Goal: Navigation & Orientation: Find specific page/section

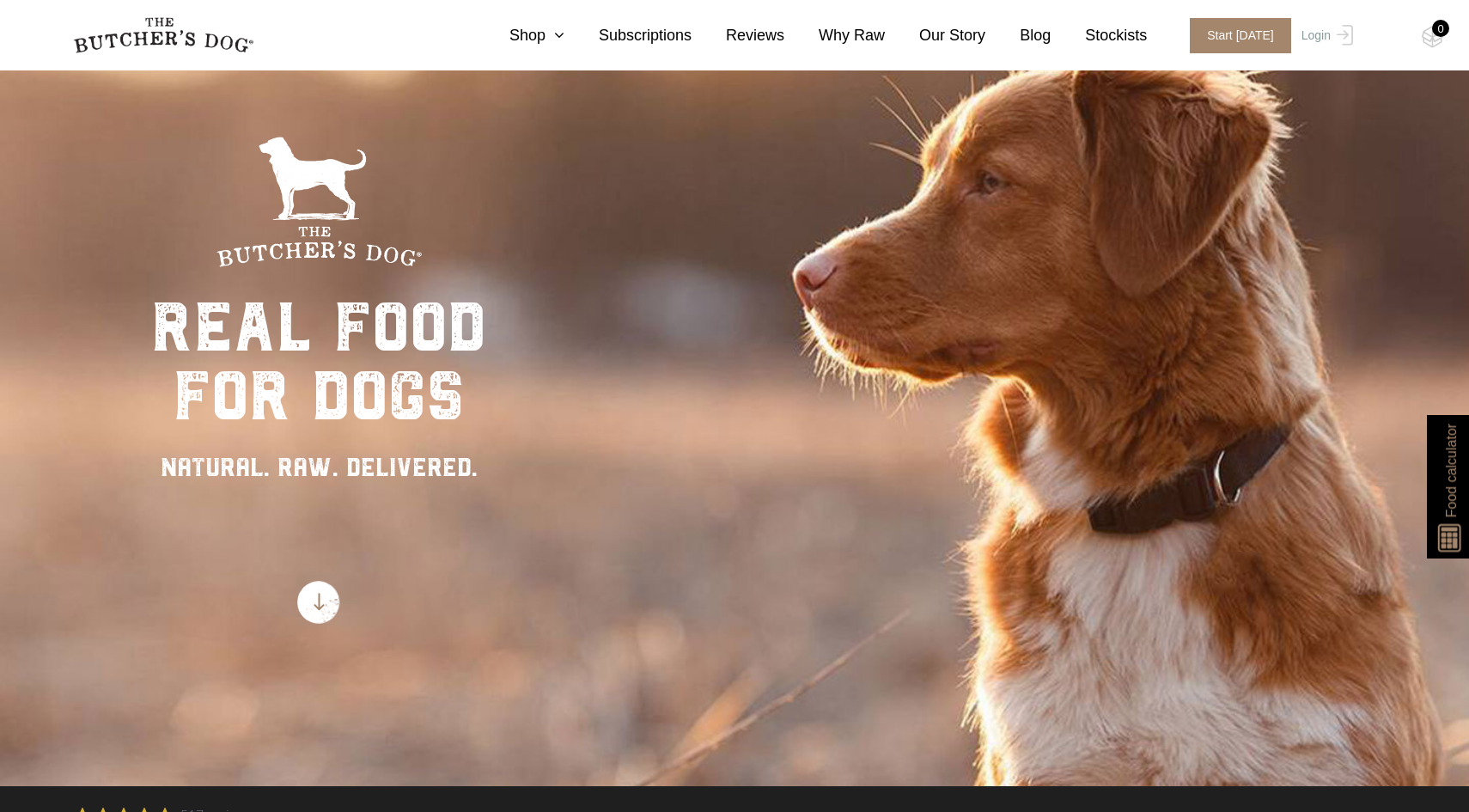
scroll to position [138, 0]
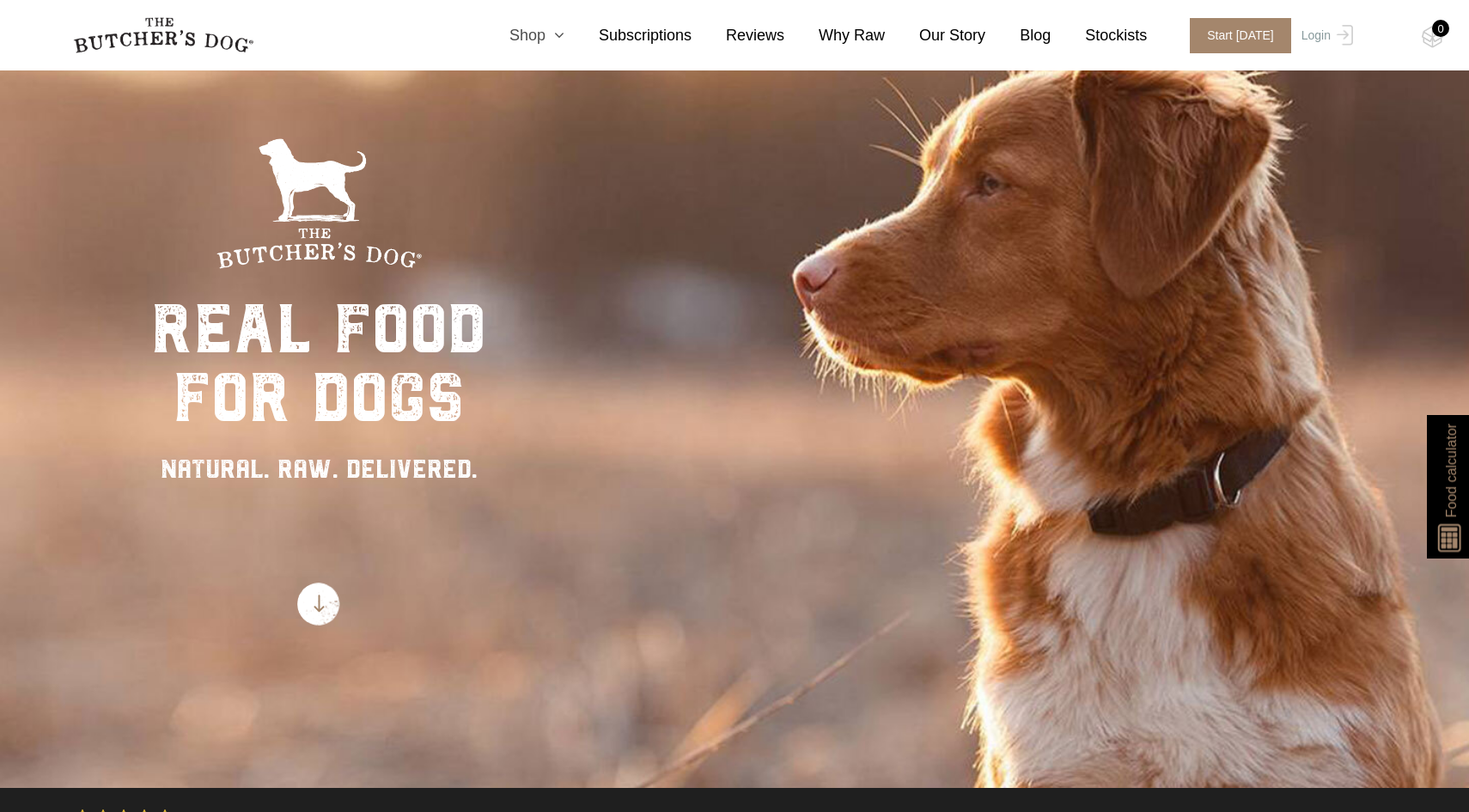
click at [532, 31] on link "Shop" at bounding box center [519, 35] width 89 height 23
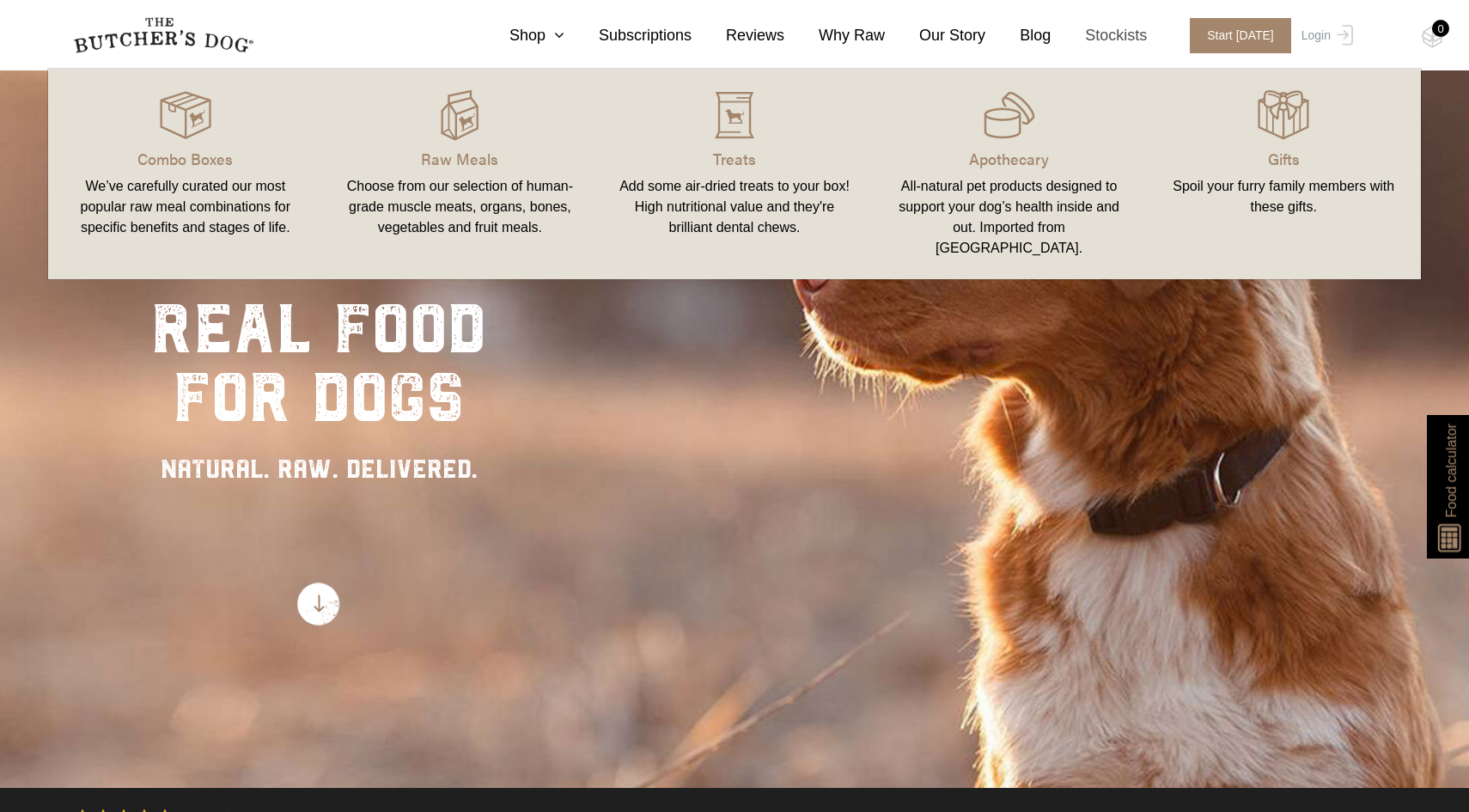
click at [1103, 35] on link "Stockists" at bounding box center [1098, 35] width 96 height 23
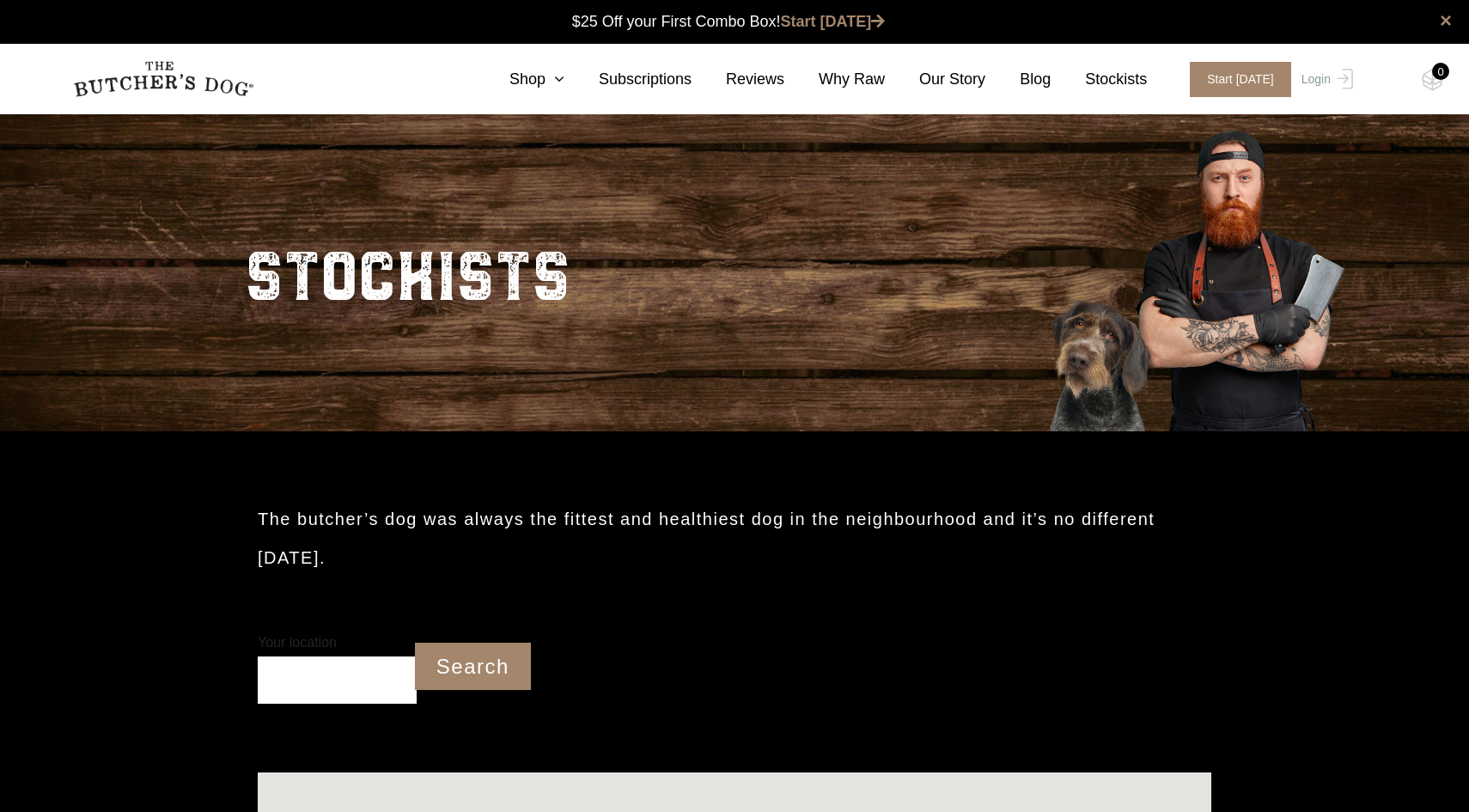
scroll to position [1, 0]
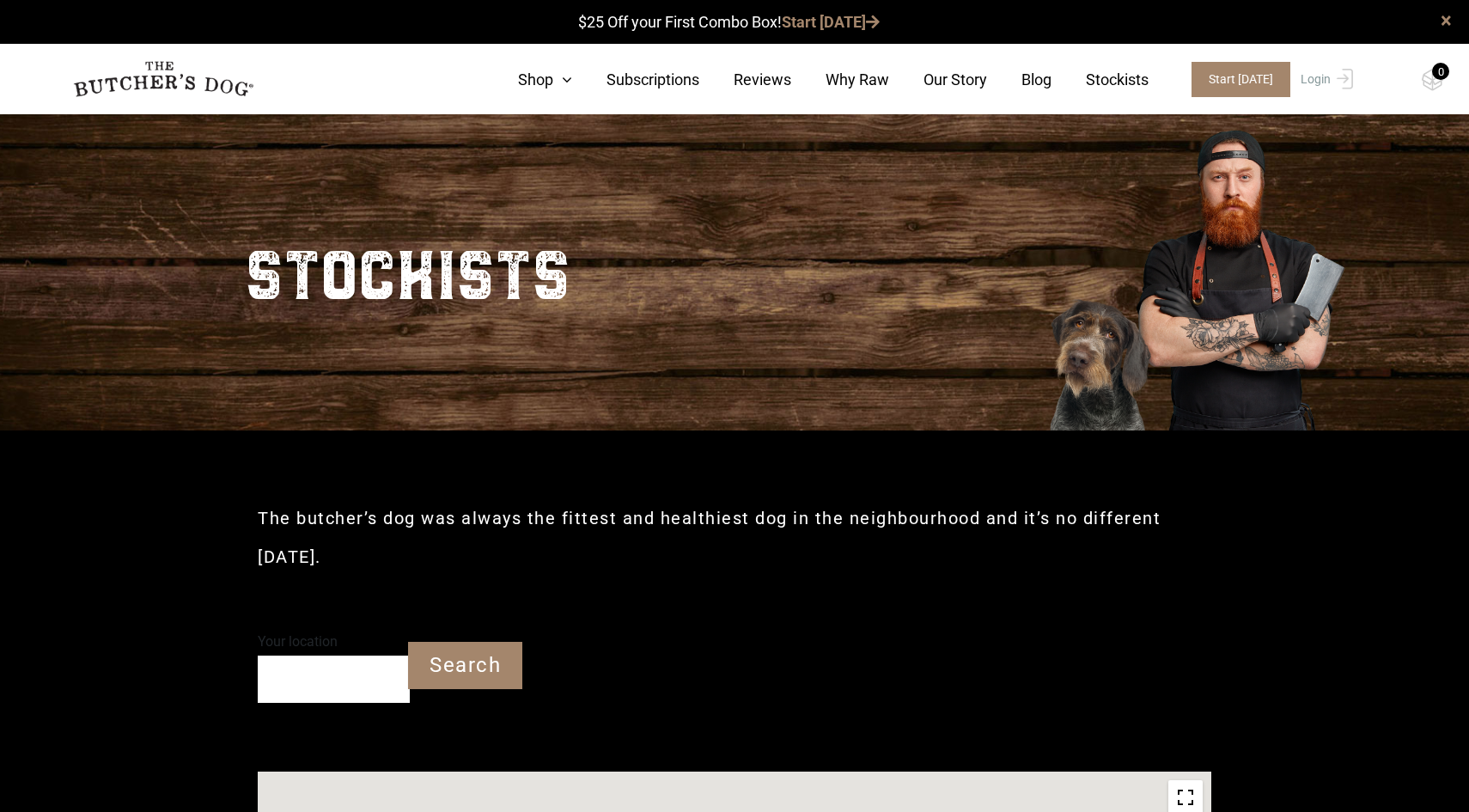
type input "2548"
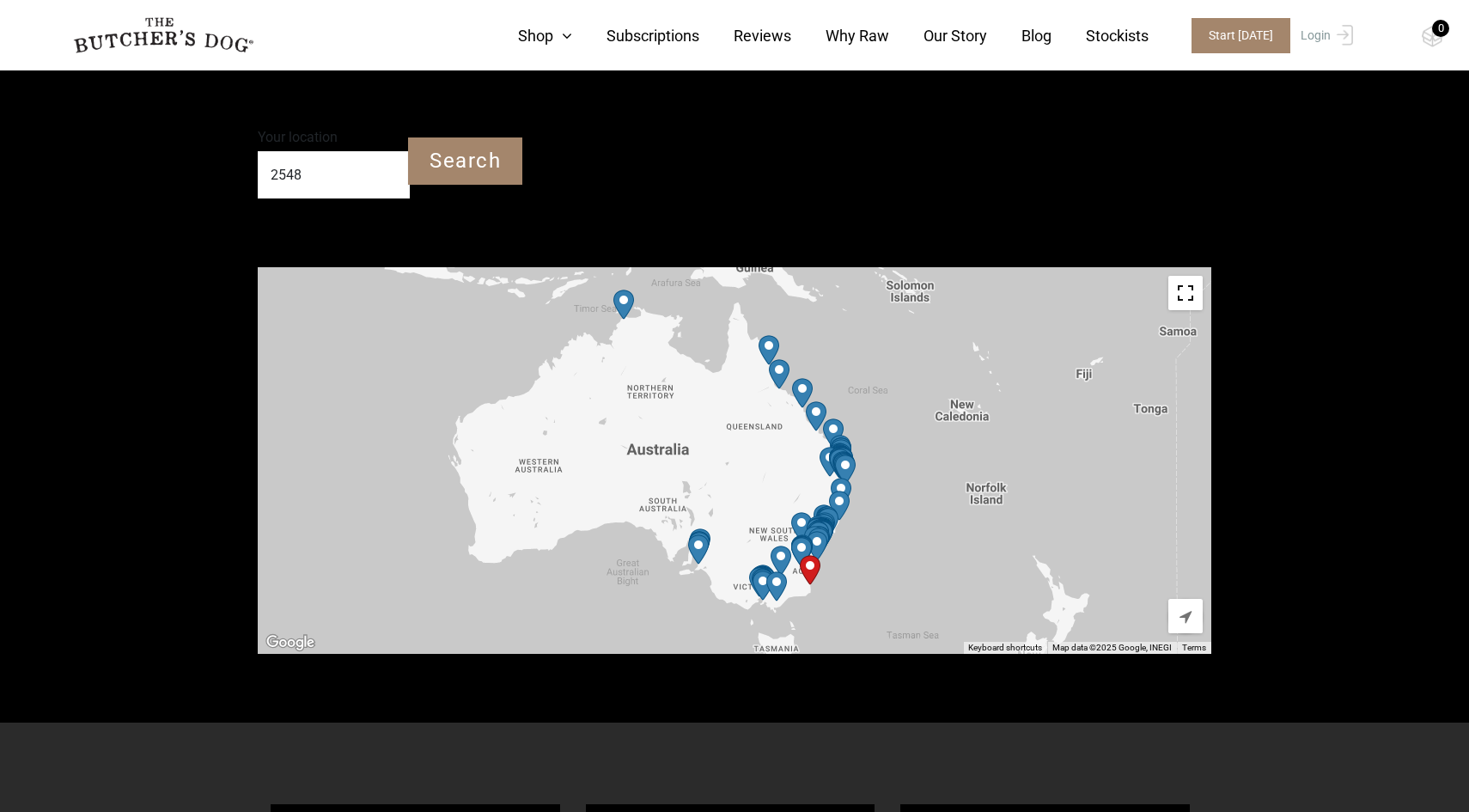
scroll to position [504, 0]
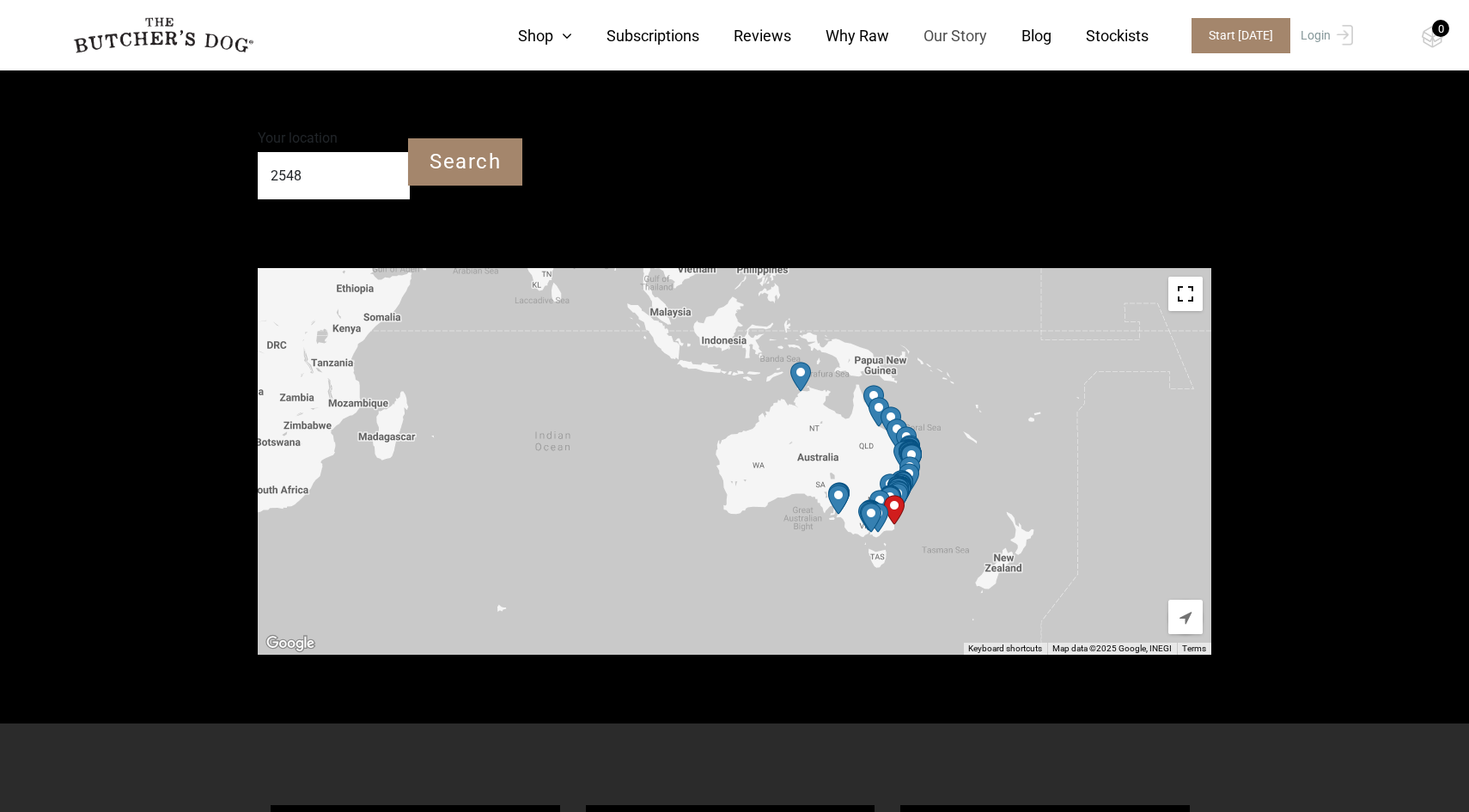
click at [956, 39] on link "Our Story" at bounding box center [938, 35] width 98 height 23
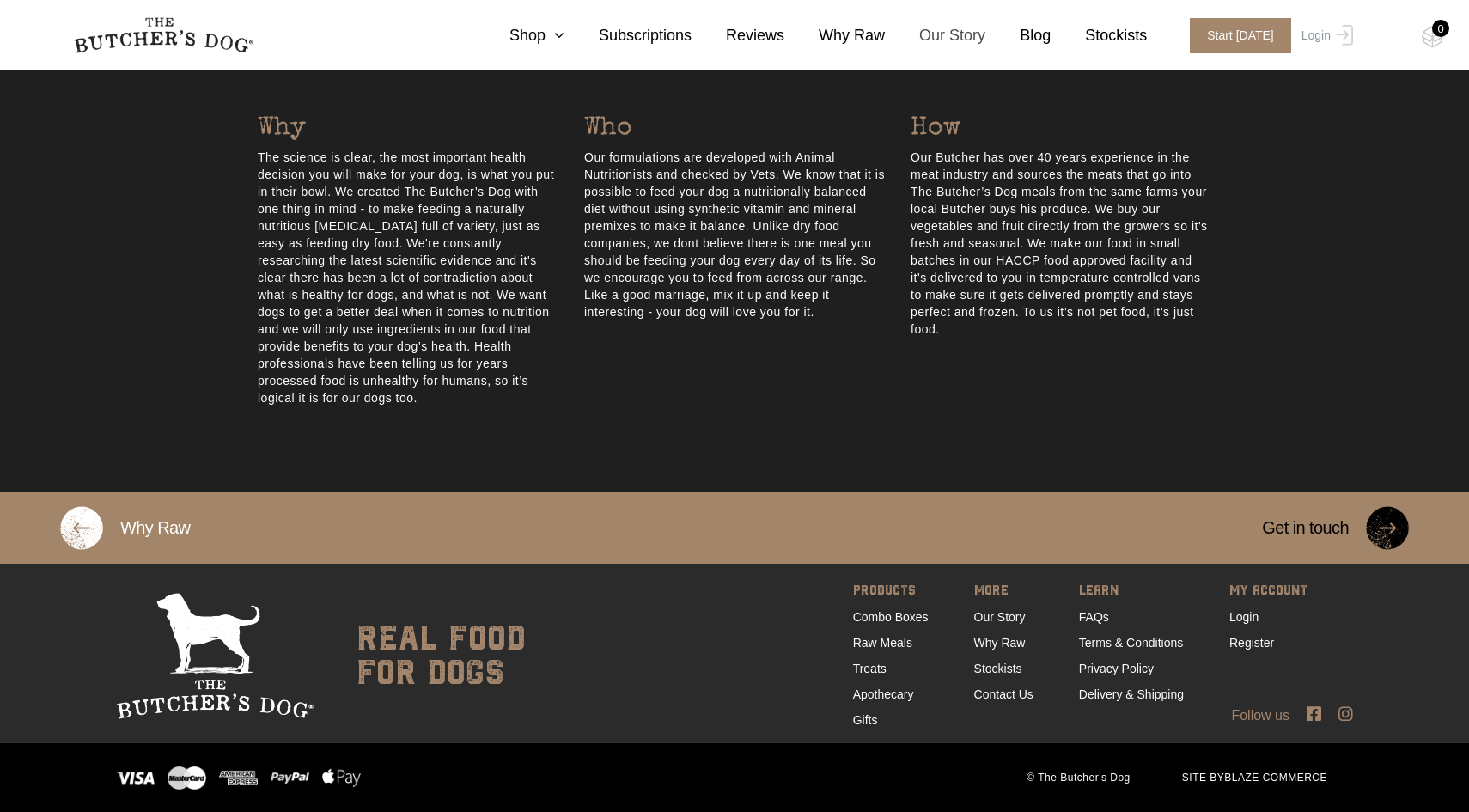
scroll to position [829, 0]
